Goal: Find specific page/section: Find specific page/section

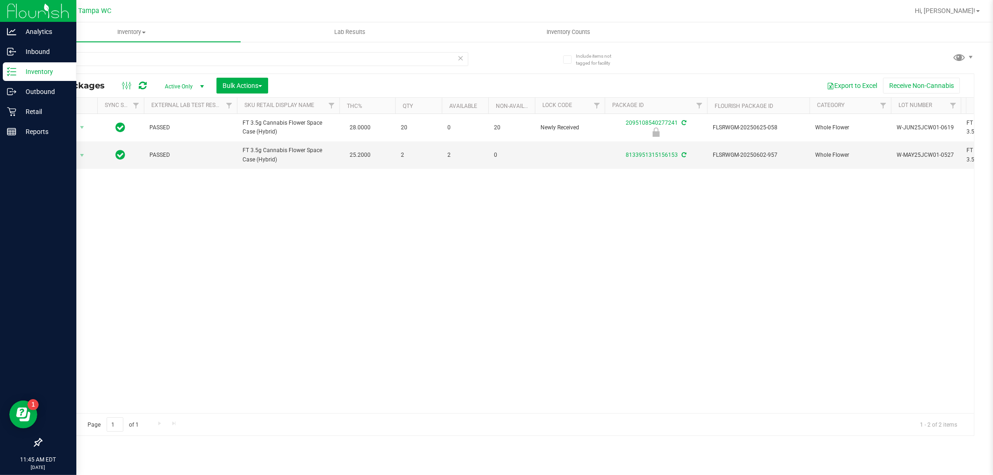
click at [34, 72] on p "Inventory" at bounding box center [44, 71] width 56 height 11
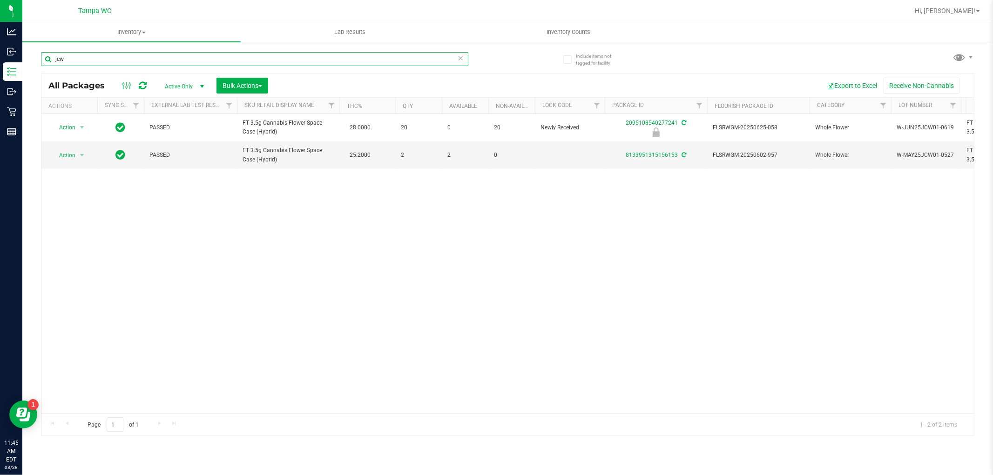
click at [232, 63] on input "jcw" at bounding box center [254, 59] width 427 height 14
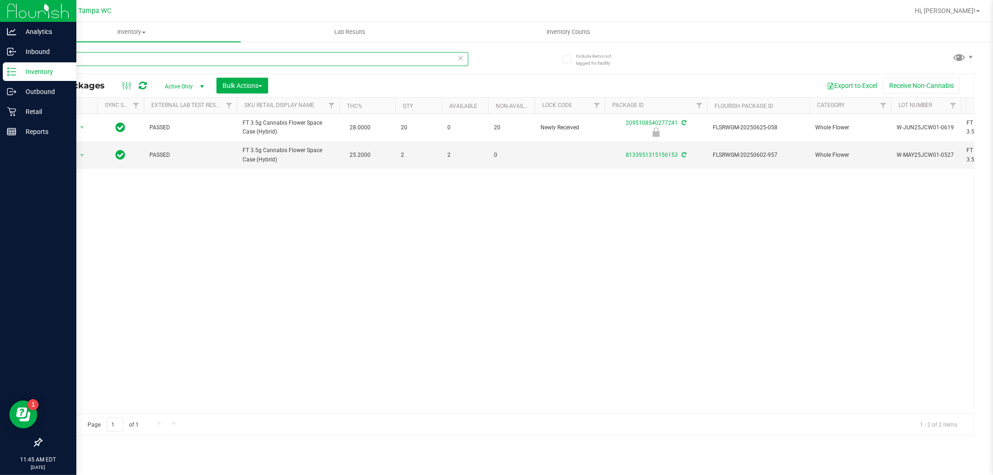
drag, startPoint x: 183, startPoint y: 62, endPoint x: 0, endPoint y: 62, distance: 182.9
click at [0, 62] on div "Analytics Inbound Inventory Outbound Retail Reports 11:45 AM EDT [DATE] 08/28 T…" at bounding box center [496, 237] width 993 height 475
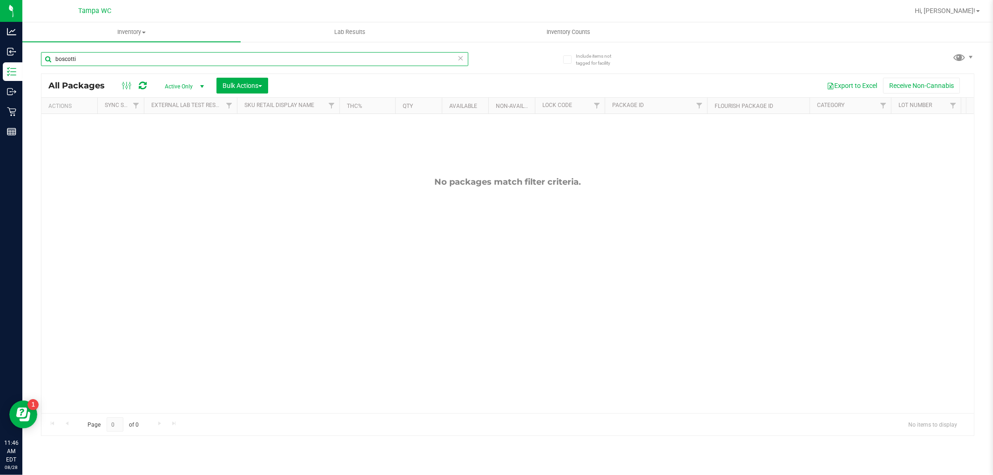
drag, startPoint x: 77, startPoint y: 61, endPoint x: 36, endPoint y: 60, distance: 41.4
click at [36, 60] on div "Include items not tagged for facility boscotti All Packages Active Only Active …" at bounding box center [507, 183] width 970 height 284
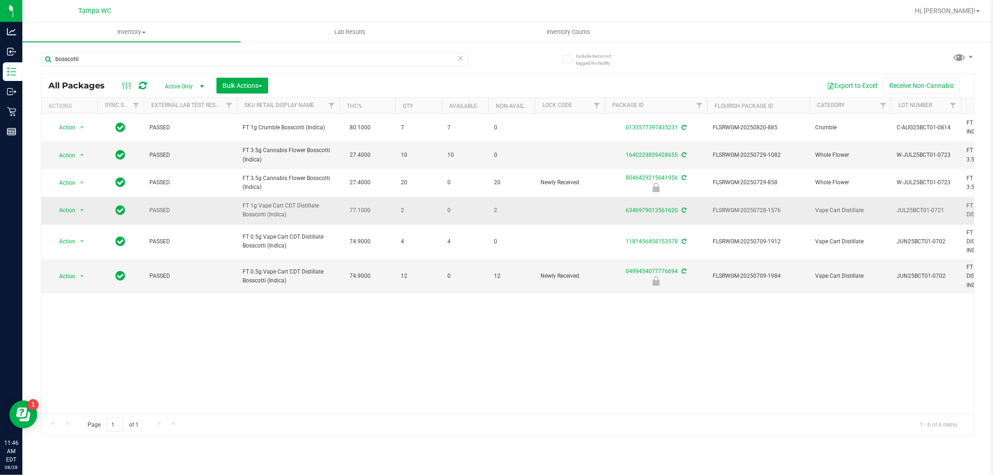
click at [496, 211] on span "2" at bounding box center [511, 210] width 35 height 9
click at [221, 63] on input "bosscotti" at bounding box center [254, 59] width 427 height 14
drag, startPoint x: 221, startPoint y: 63, endPoint x: 30, endPoint y: 57, distance: 191.8
click at [31, 58] on div "Include items not tagged for facility bosscotti All Packages Active Only Active…" at bounding box center [507, 183] width 970 height 284
type input "static shock"
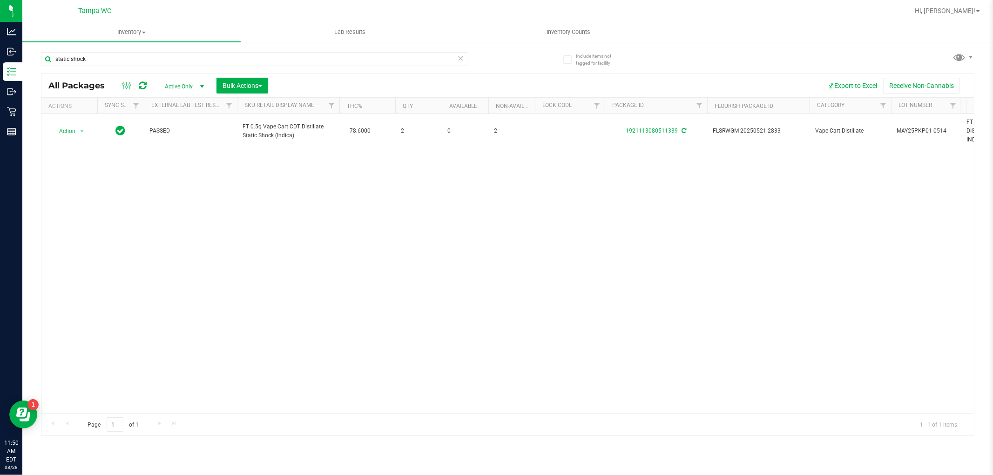
click at [476, 185] on div "Action Action Adjust qty Create package Edit attributes Global inventory Locate…" at bounding box center [507, 263] width 932 height 299
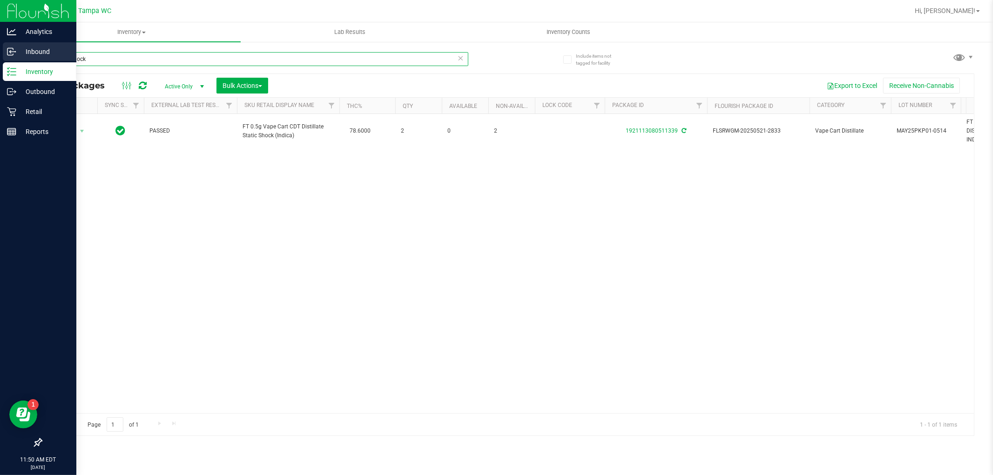
drag, startPoint x: 105, startPoint y: 62, endPoint x: 0, endPoint y: 54, distance: 105.5
click at [0, 54] on div "Analytics Inbound Inventory Outbound Retail Reports 11:50 AM EDT [DATE] 08/28 T…" at bounding box center [496, 237] width 993 height 475
click at [13, 54] on icon at bounding box center [11, 51] width 9 height 9
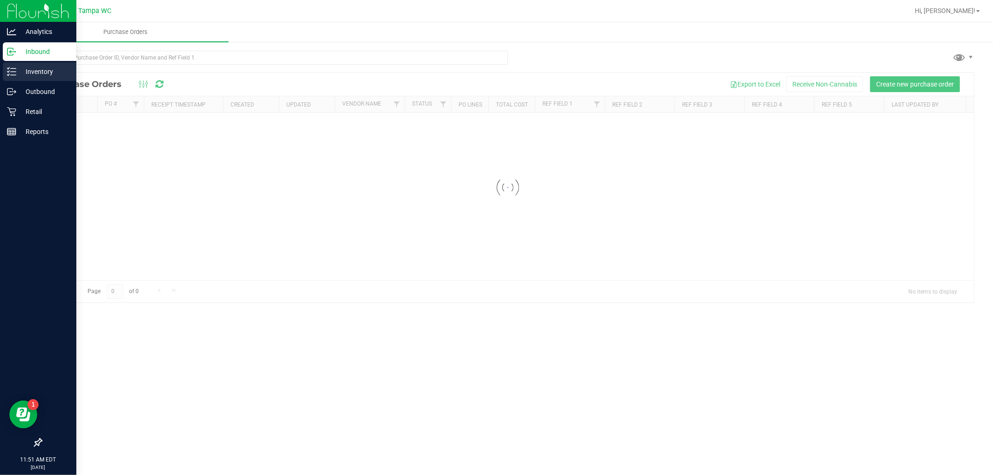
click at [39, 70] on p "Inventory" at bounding box center [44, 71] width 56 height 11
